Goal: Task Accomplishment & Management: Manage account settings

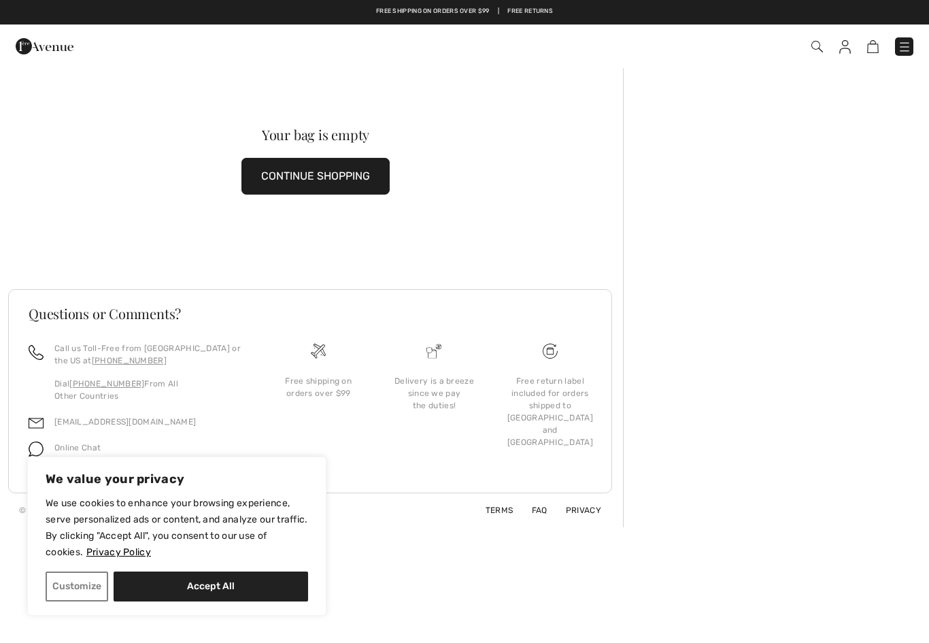
click at [847, 48] on img at bounding box center [846, 47] width 12 height 14
click at [844, 46] on img at bounding box center [846, 47] width 12 height 14
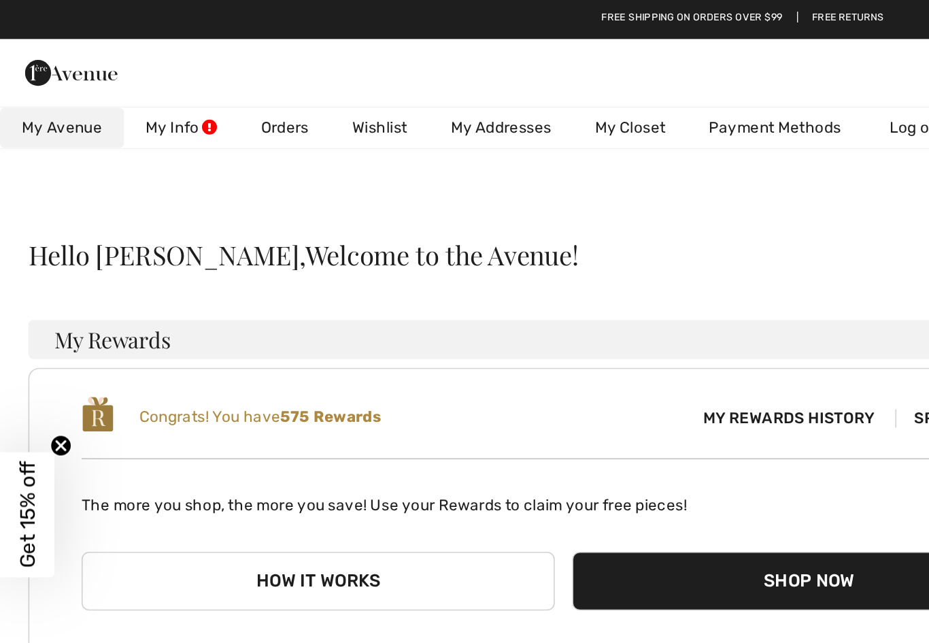
click at [184, 81] on link "Orders" at bounding box center [178, 79] width 57 height 25
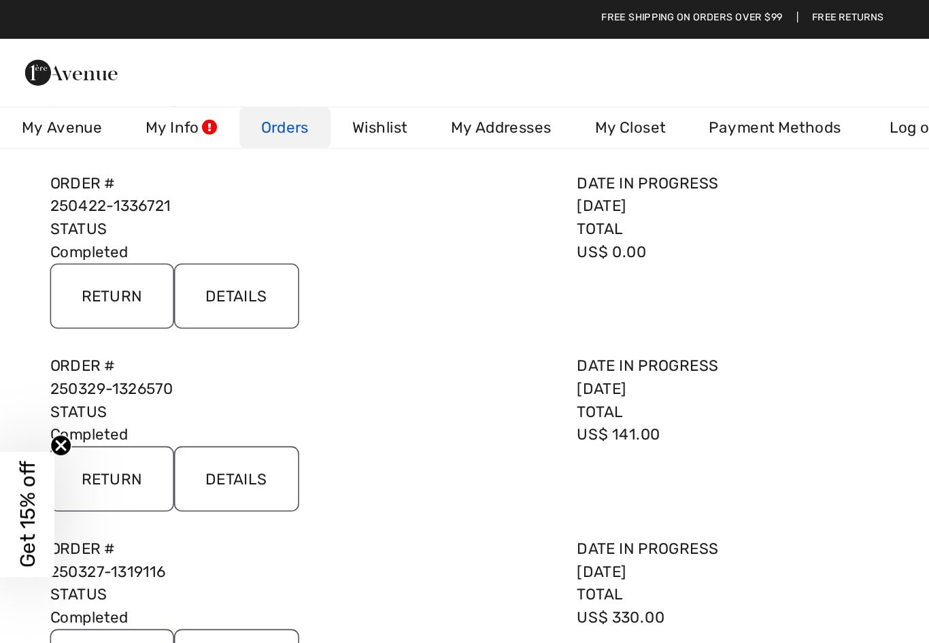
scroll to position [205, 0]
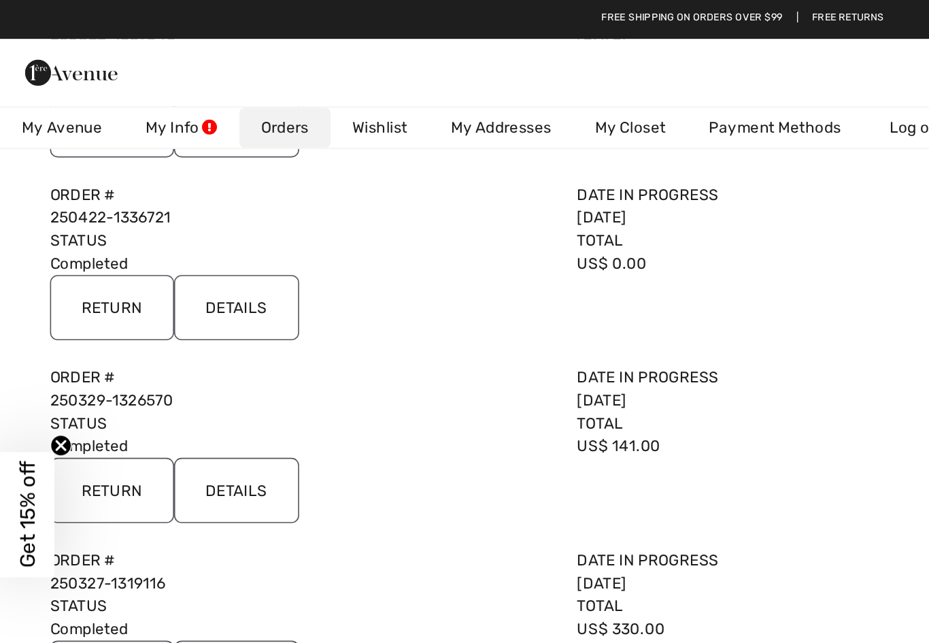
click at [81, 186] on input "Return" at bounding box center [70, 192] width 78 height 41
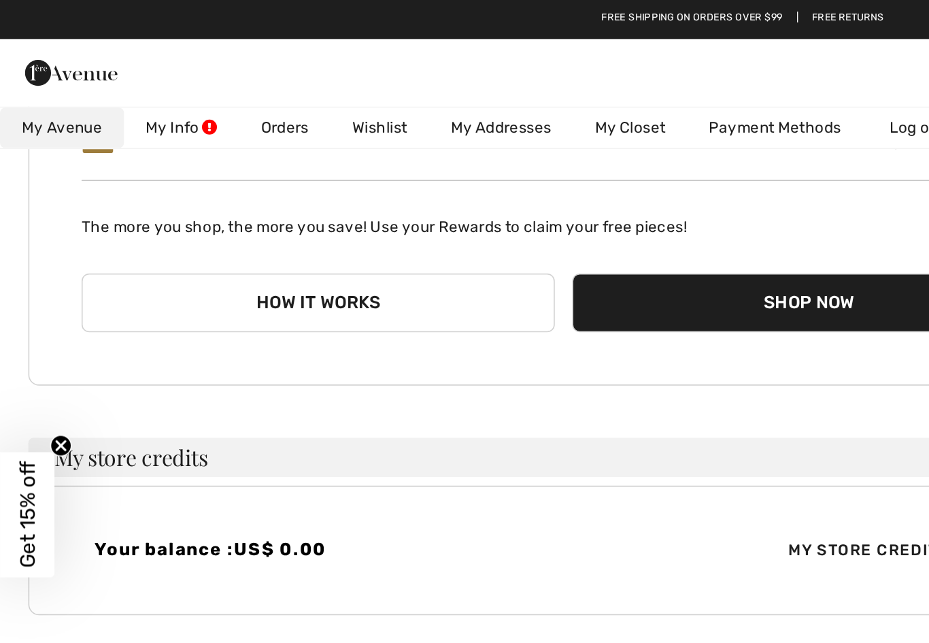
click at [181, 73] on link "Orders" at bounding box center [178, 79] width 57 height 25
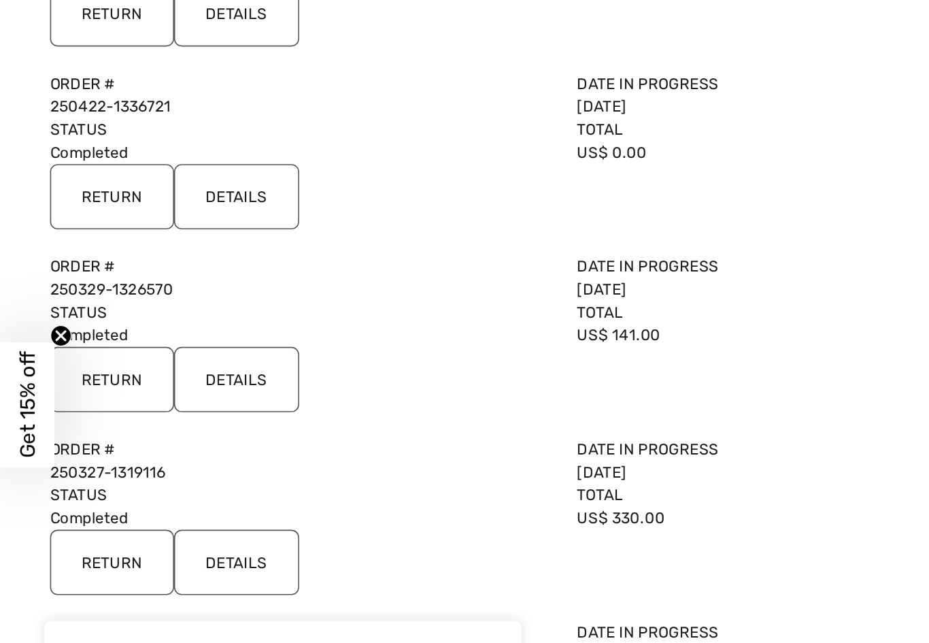
click at [68, 98] on input "Return" at bounding box center [70, 77] width 78 height 41
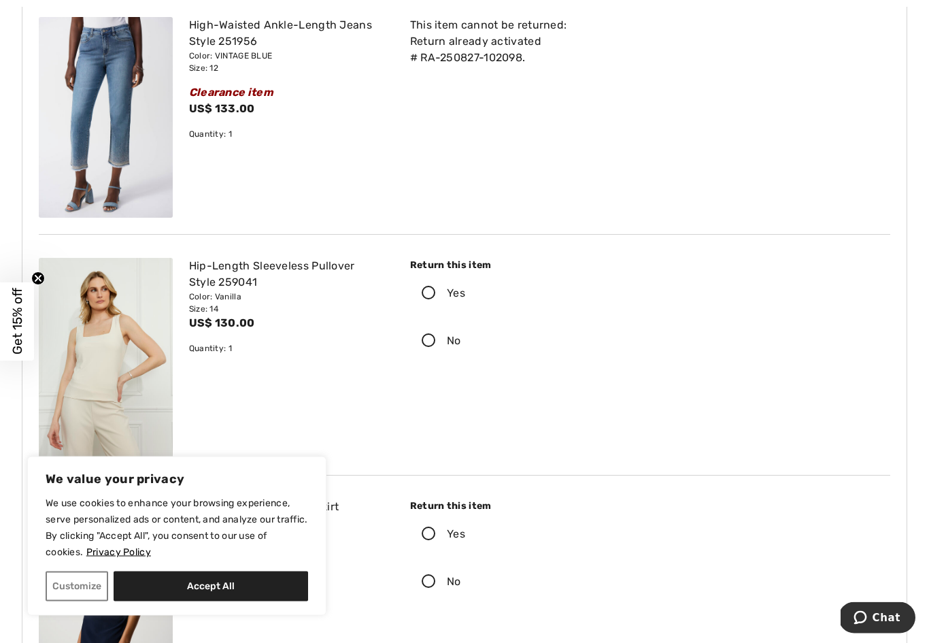
scroll to position [888, 0]
click at [431, 291] on icon at bounding box center [429, 293] width 36 height 14
click at [465, 291] on input "Yes" at bounding box center [469, 292] width 9 height 41
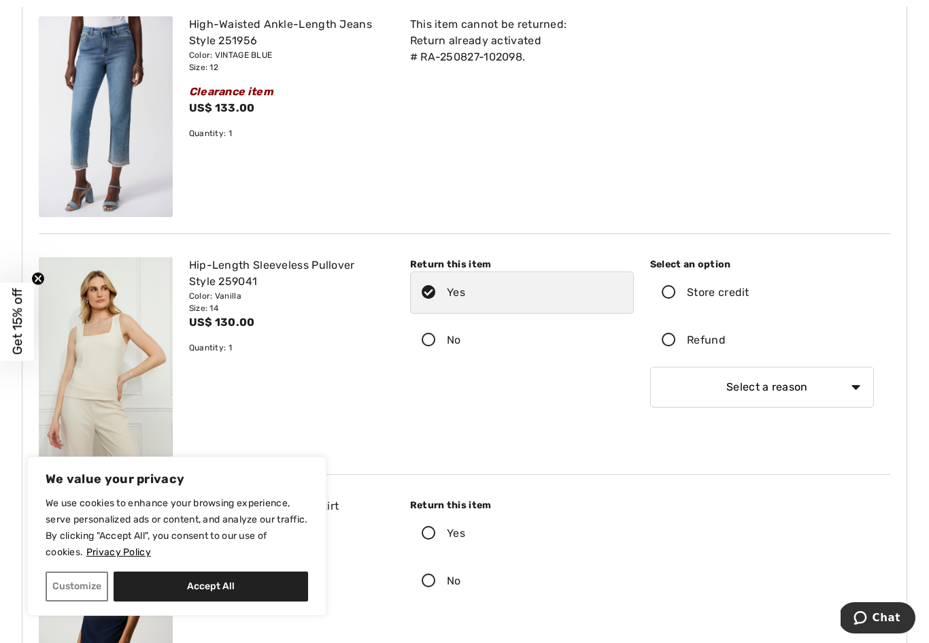
click at [836, 389] on select "Select a reason I received the wrong product or size My order arrived too late …" at bounding box center [762, 387] width 224 height 41
select select "6"
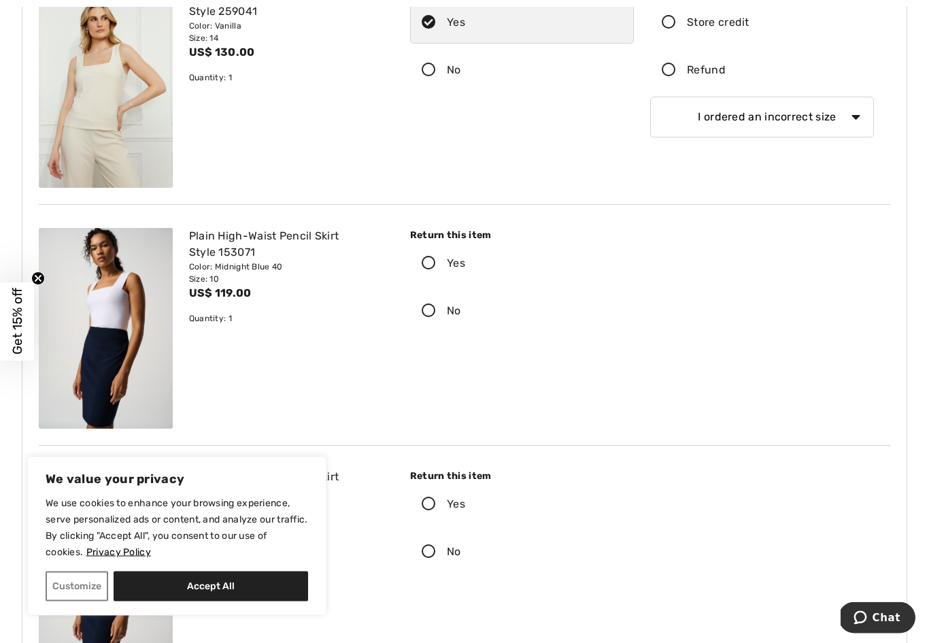
scroll to position [1158, 0]
click at [421, 257] on icon at bounding box center [429, 264] width 36 height 14
click at [465, 257] on input "Yes" at bounding box center [469, 263] width 9 height 41
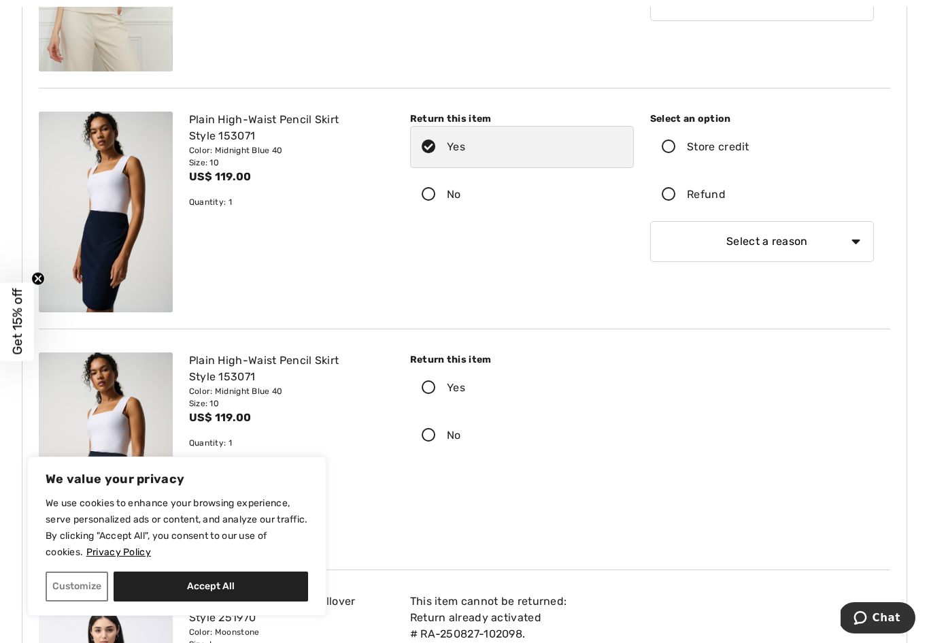
scroll to position [1272, 0]
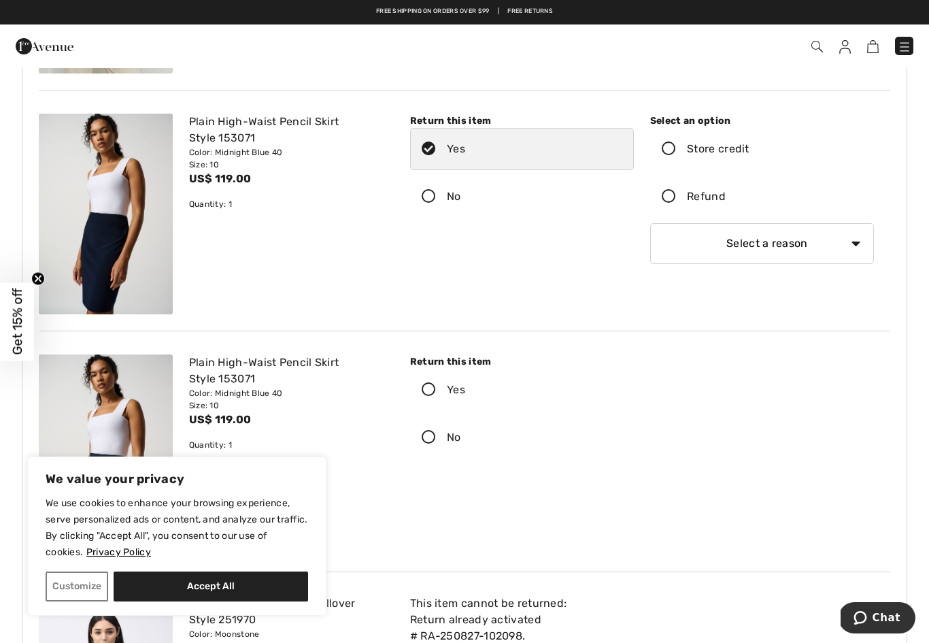
click at [678, 145] on icon at bounding box center [669, 149] width 36 height 14
click at [750, 145] on input "Store credit" at bounding box center [754, 149] width 9 height 41
click at [861, 246] on select "Select a reason I received the wrong product or size My order arrived too late …" at bounding box center [762, 243] width 224 height 41
select select "6"
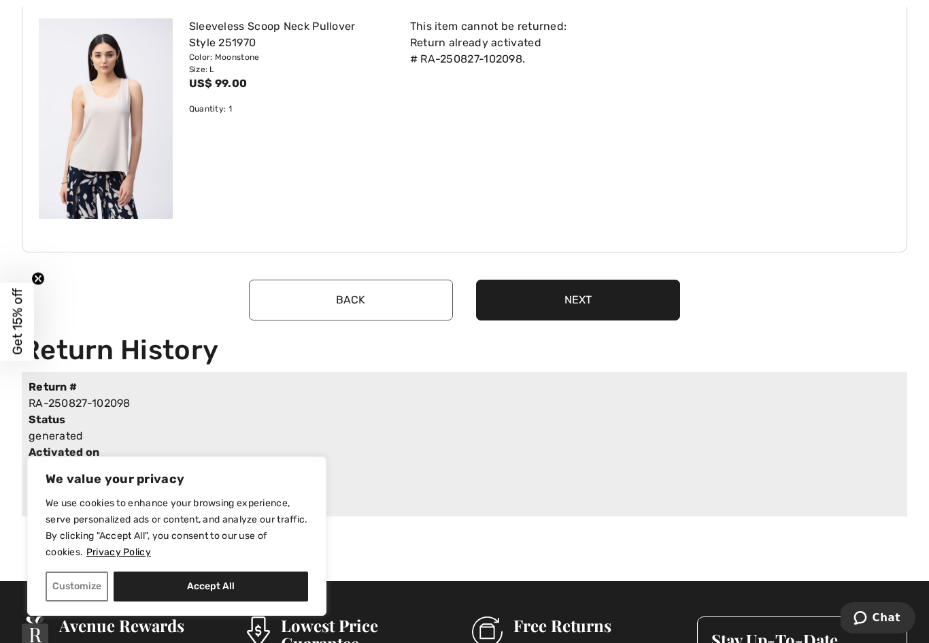
scroll to position [1848, 0]
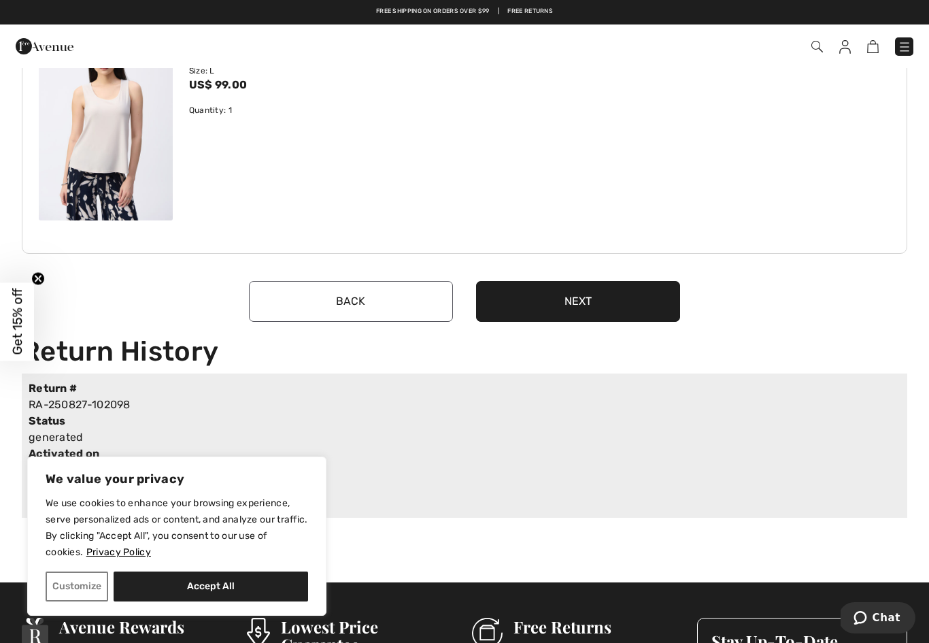
click at [637, 296] on button "Next" at bounding box center [578, 301] width 204 height 41
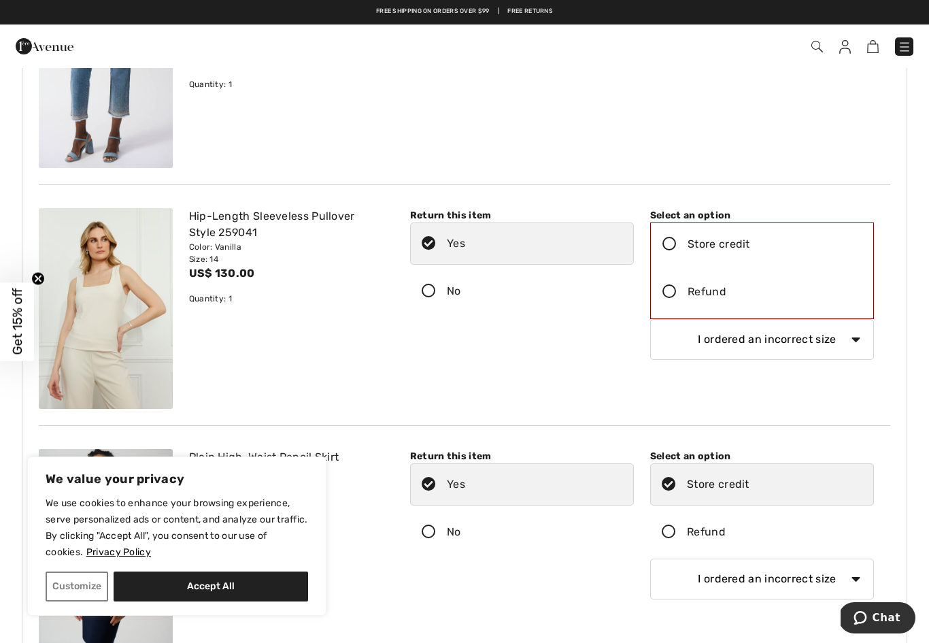
scroll to position [936, 0]
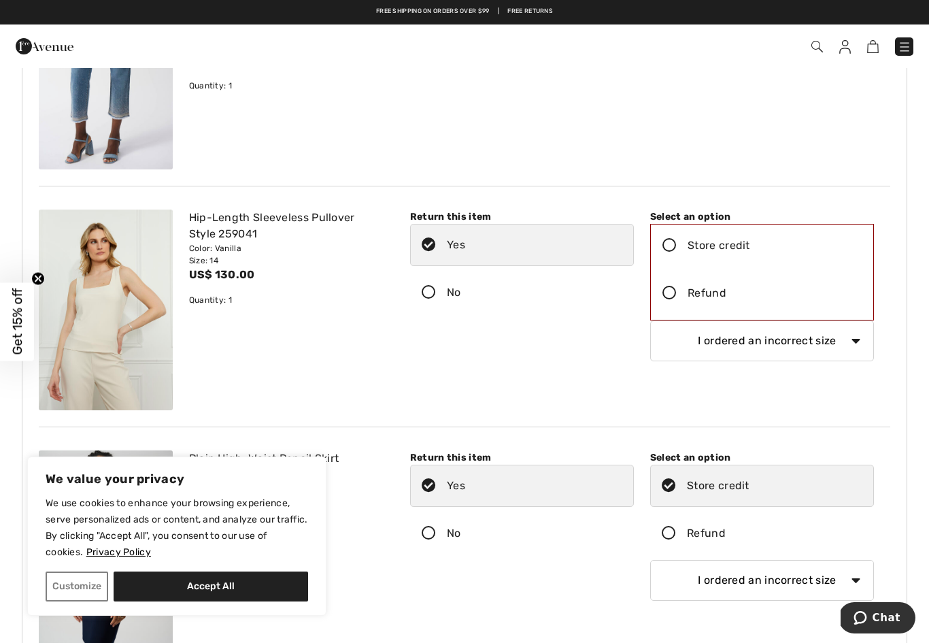
click at [672, 293] on icon at bounding box center [670, 293] width 36 height 14
click at [727, 293] on input "Refund" at bounding box center [731, 293] width 9 height 41
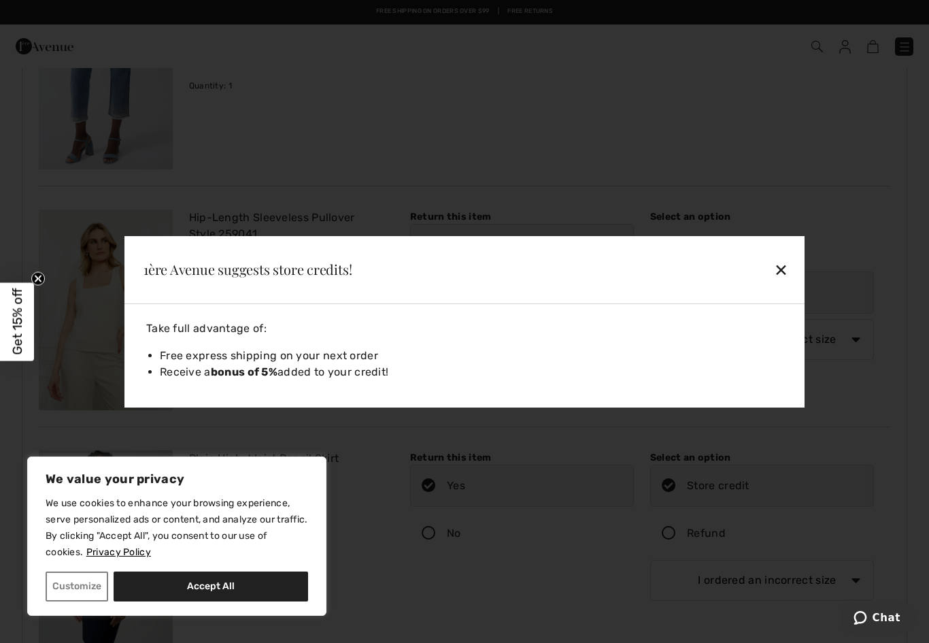
click at [785, 268] on div "✕" at bounding box center [716, 269] width 156 height 29
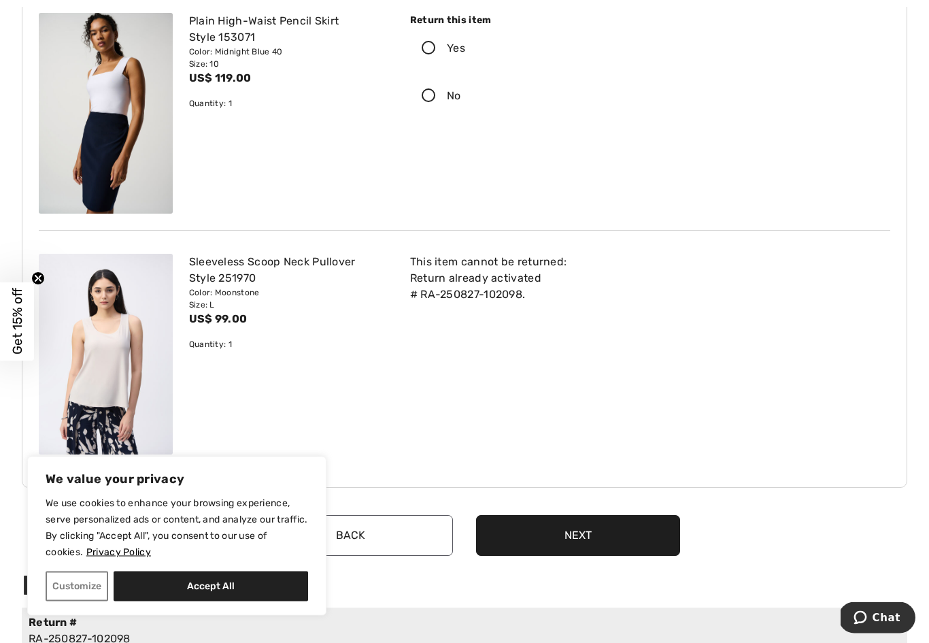
scroll to position [1614, 0]
click at [240, 602] on button "Accept All" at bounding box center [211, 587] width 195 height 30
checkbox input "true"
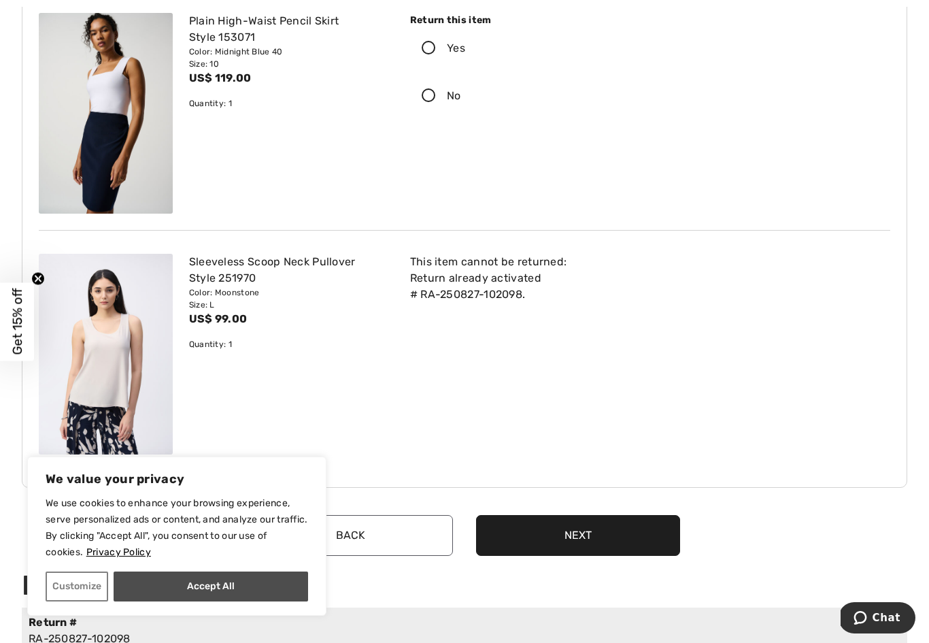
checkbox input "true"
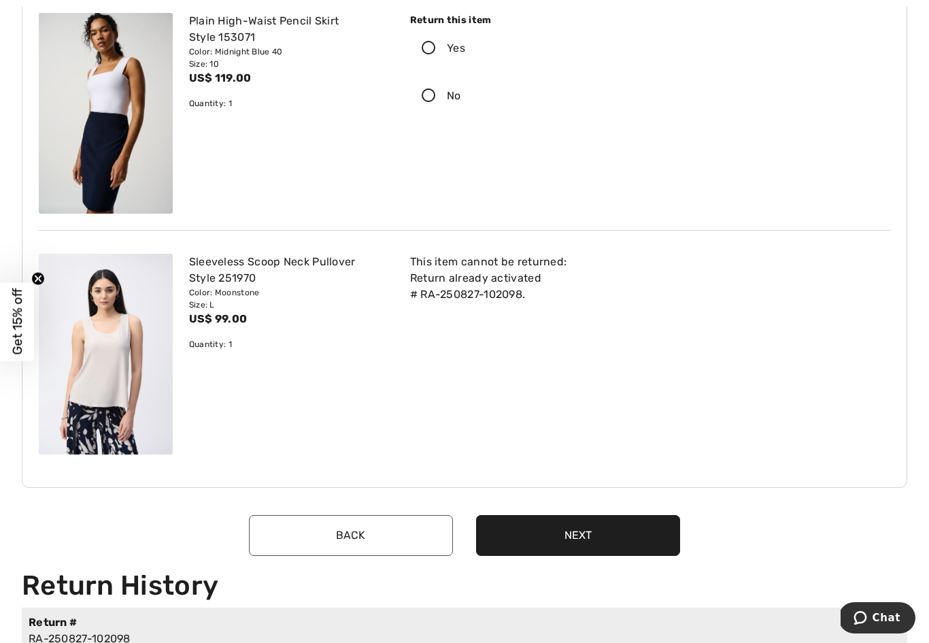
click at [603, 535] on button "Next" at bounding box center [578, 535] width 204 height 41
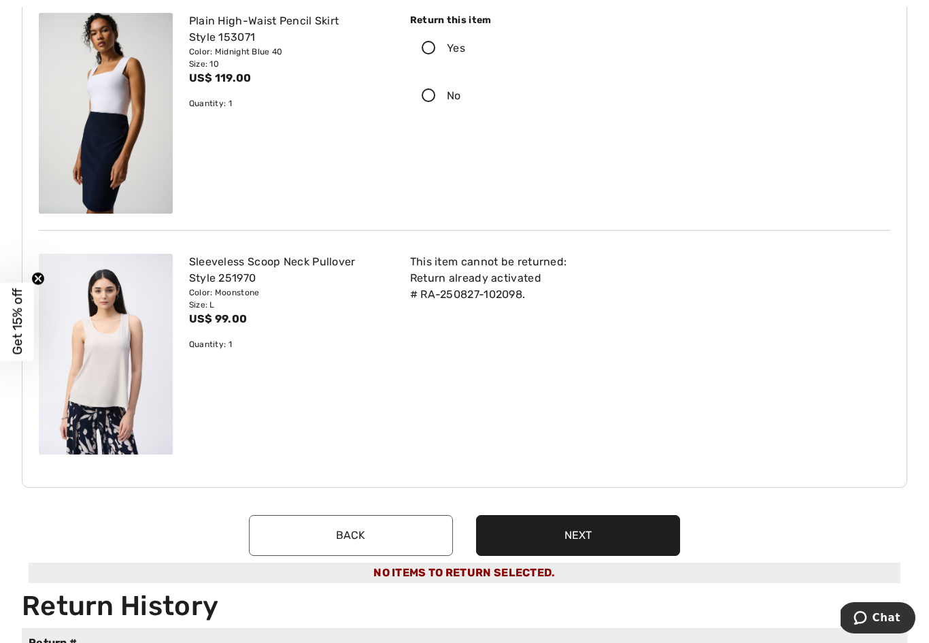
click at [615, 525] on button "Next" at bounding box center [578, 535] width 204 height 41
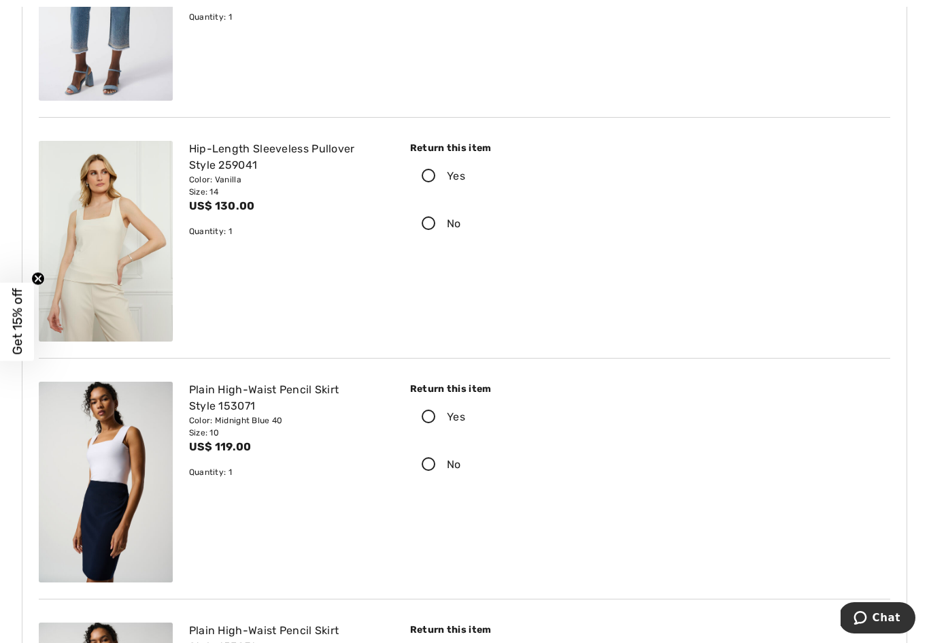
scroll to position [1015, 0]
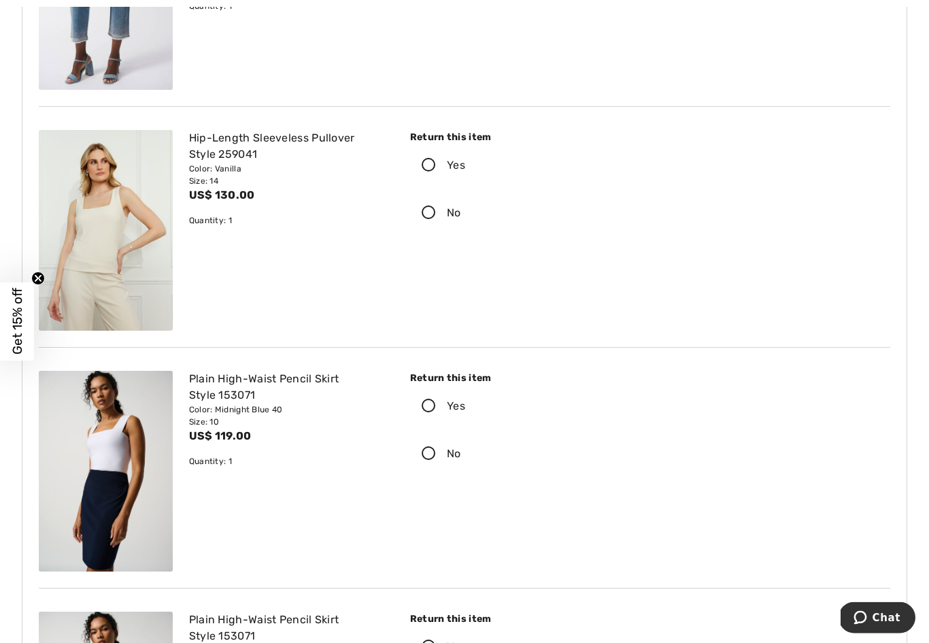
click at [431, 397] on label "Yes" at bounding box center [522, 407] width 224 height 42
click at [465, 397] on input "Yes" at bounding box center [469, 406] width 9 height 41
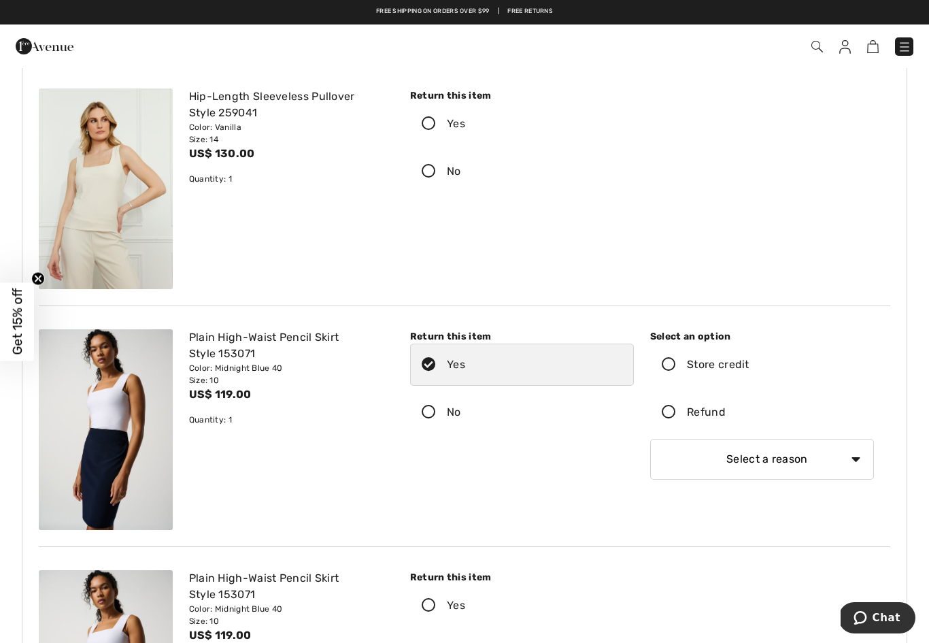
scroll to position [948, 0]
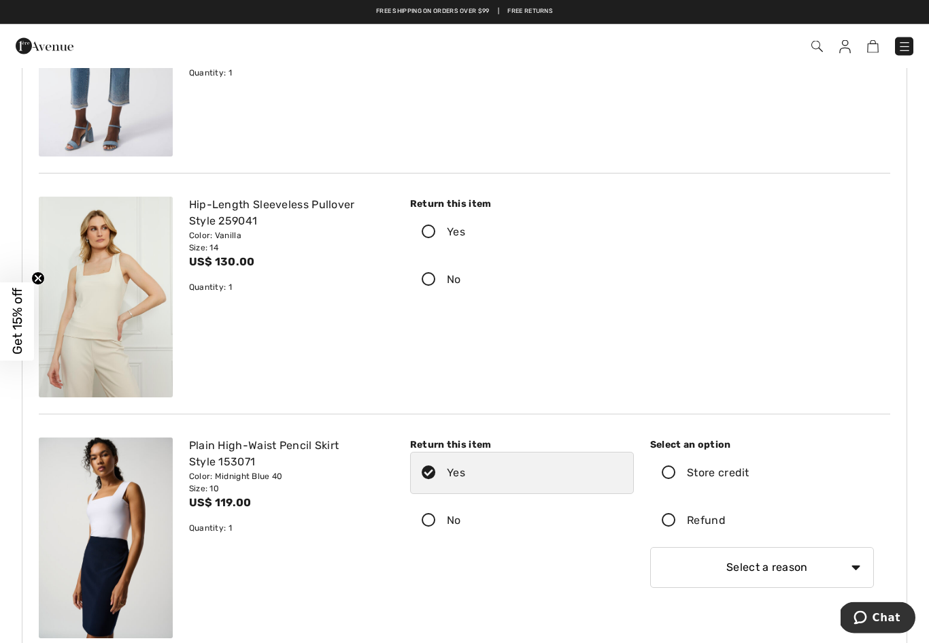
click at [425, 248] on label "Yes" at bounding box center [522, 233] width 224 height 42
click at [465, 248] on input "Yes" at bounding box center [469, 232] width 9 height 41
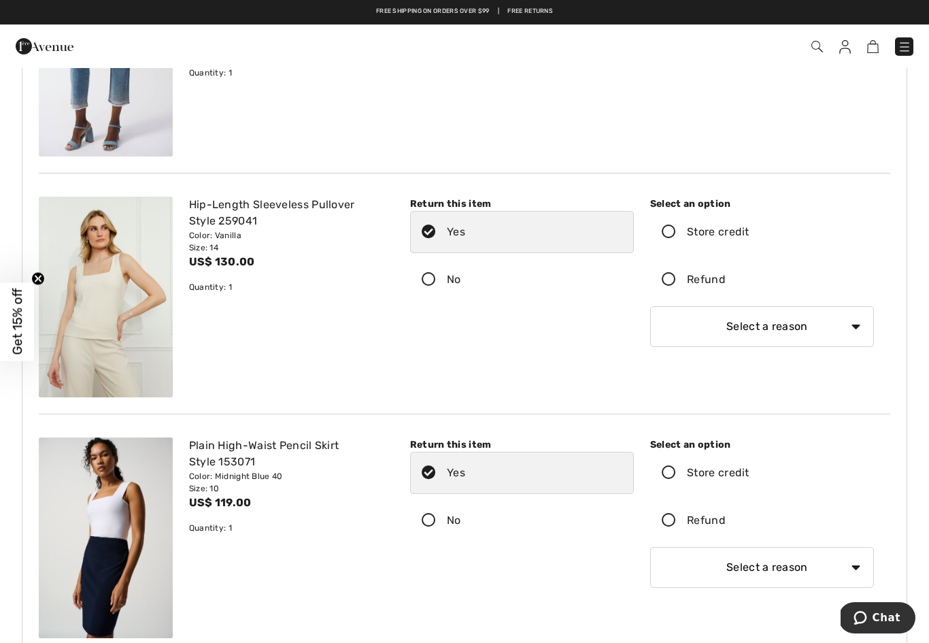
click at [672, 229] on icon at bounding box center [669, 232] width 36 height 14
click at [750, 229] on input "Store credit" at bounding box center [754, 232] width 9 height 41
click at [672, 466] on icon at bounding box center [669, 473] width 36 height 14
click at [750, 465] on input "Store credit" at bounding box center [754, 472] width 9 height 41
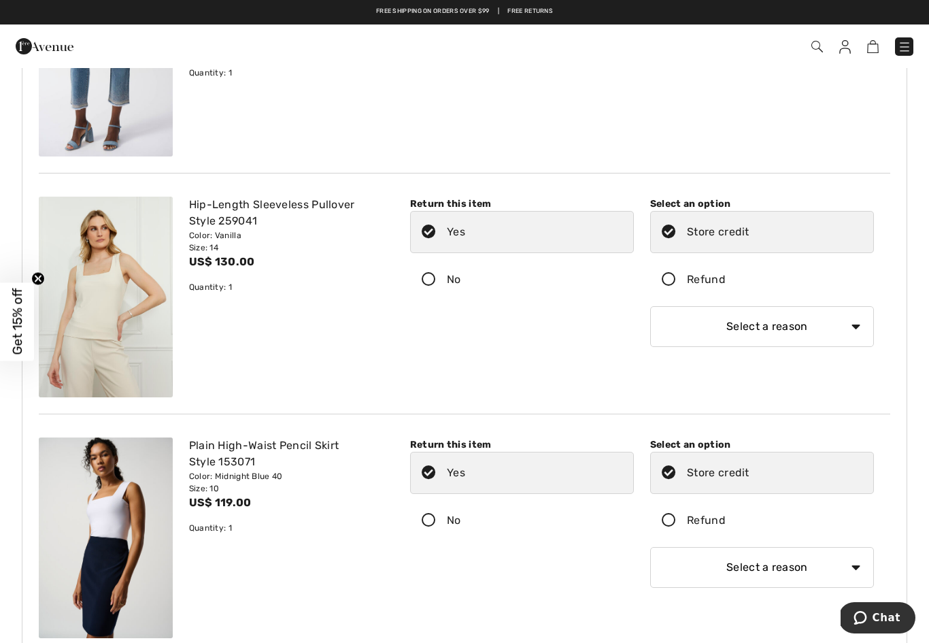
click at [817, 322] on select "Select a reason I received the wrong product or size My order arrived too late …" at bounding box center [762, 326] width 224 height 41
select select "6"
click at [687, 562] on select "Select a reason I received the wrong product or size My order arrived too late …" at bounding box center [762, 567] width 224 height 41
select select "6"
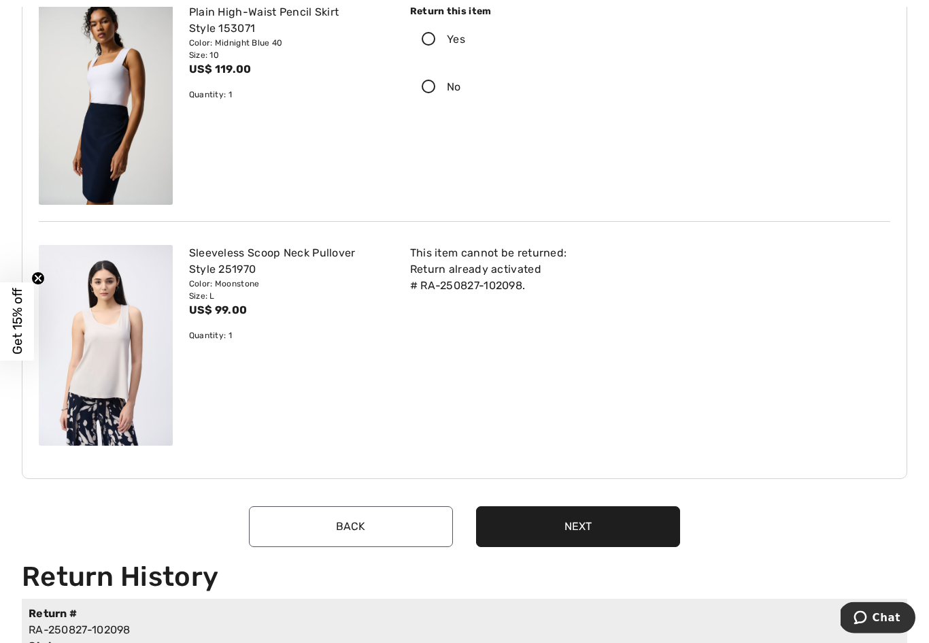
scroll to position [1632, 0]
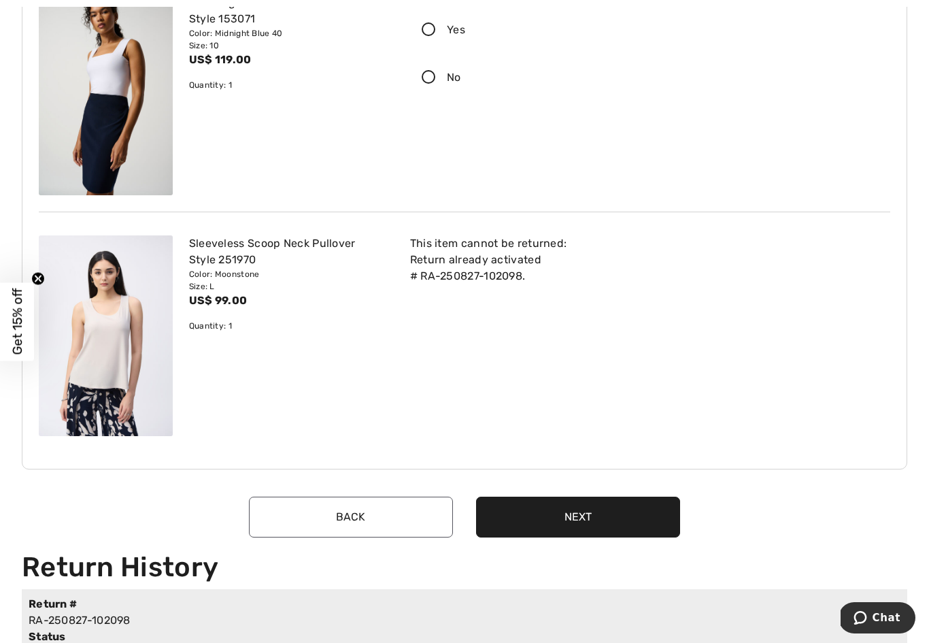
click at [601, 508] on button "Next" at bounding box center [578, 517] width 204 height 41
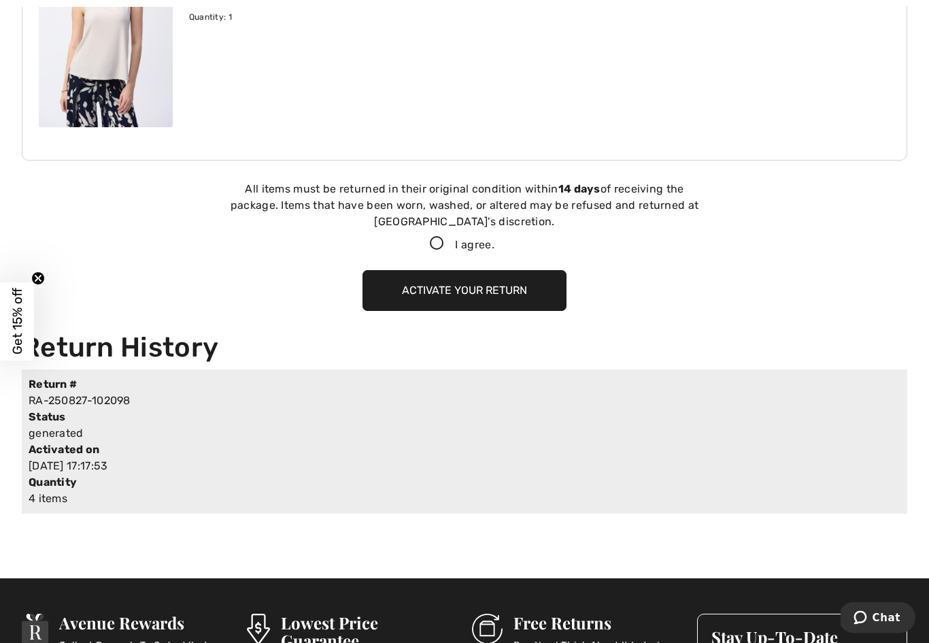
scroll to position [2040, 0]
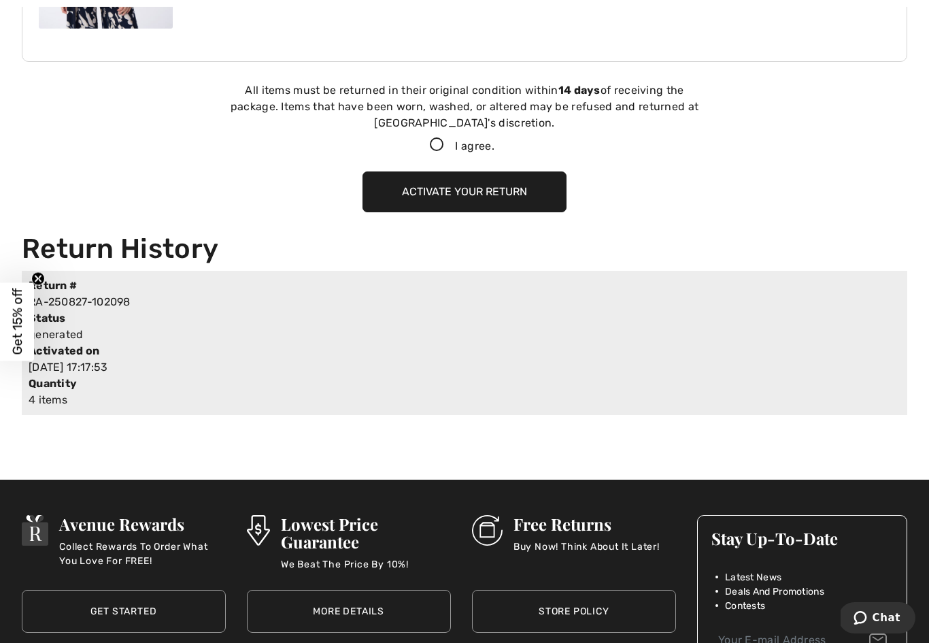
click at [427, 153] on label "I agree." at bounding box center [464, 146] width 91 height 16
click at [495, 150] on input "I agree." at bounding box center [499, 145] width 9 height 9
checkbox input "true"
click at [543, 196] on button "Activate your return" at bounding box center [465, 191] width 204 height 41
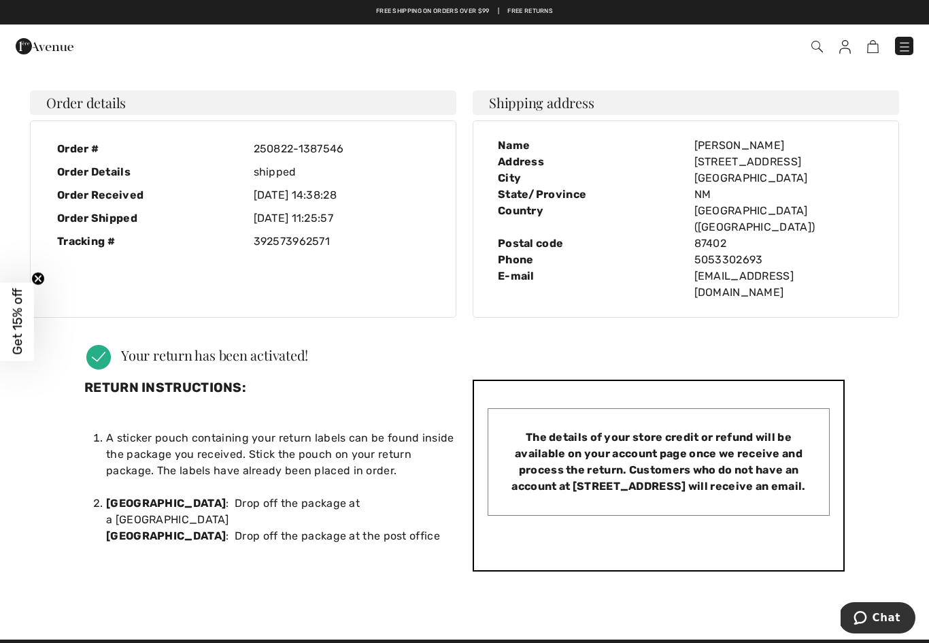
scroll to position [0, 0]
